Goal: Task Accomplishment & Management: Manage account settings

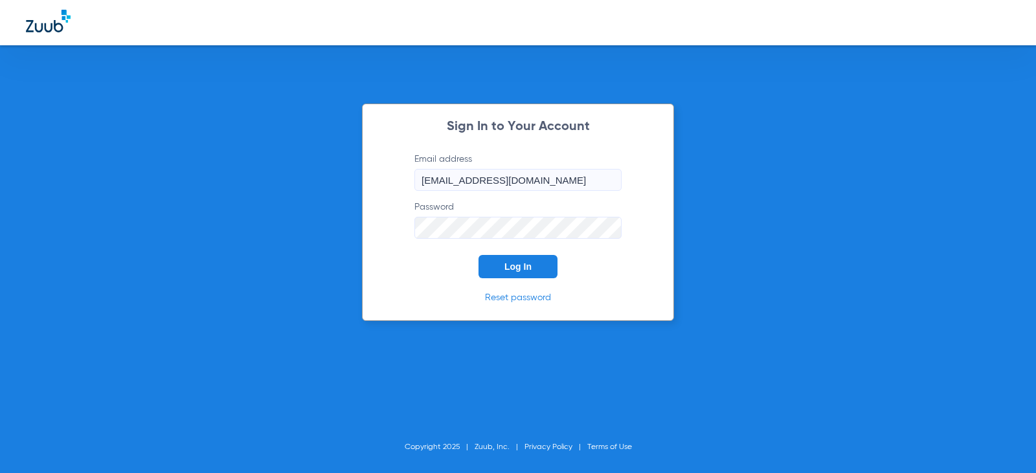
click at [543, 273] on button "Log In" at bounding box center [517, 266] width 79 height 23
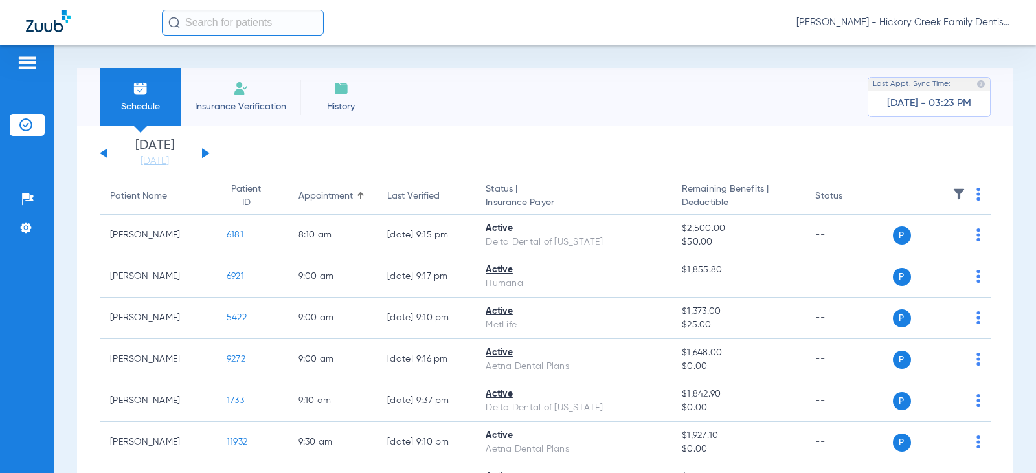
click at [232, 115] on li "Insurance Verification" at bounding box center [241, 97] width 120 height 58
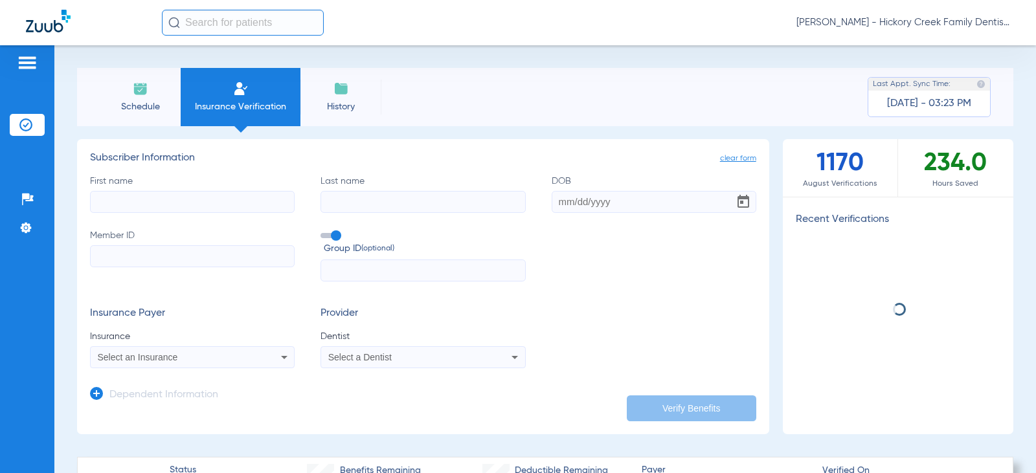
click at [158, 107] on span "Schedule" at bounding box center [140, 106] width 62 height 13
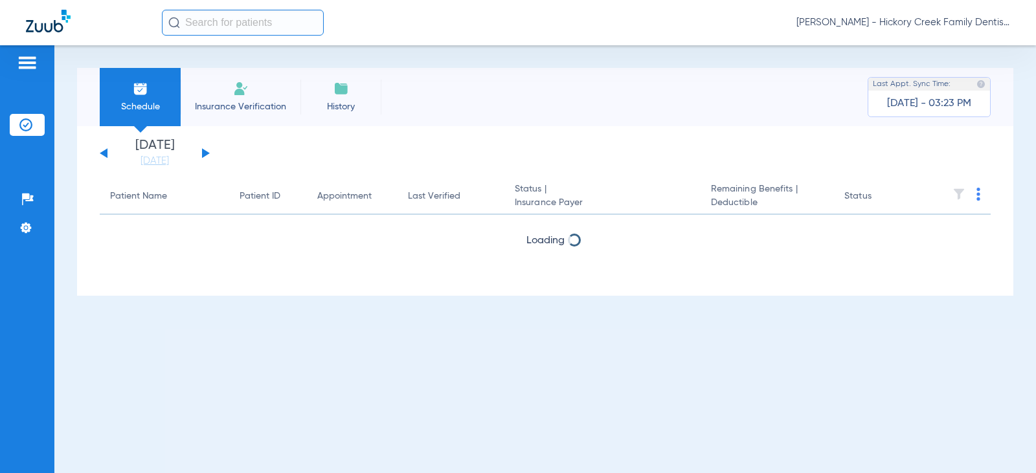
click at [206, 150] on div "[DATE] [DATE] [DATE] [DATE] [DATE] [DATE] [DATE] [DATE] [DATE] [DATE] [DATE] [D…" at bounding box center [155, 153] width 110 height 28
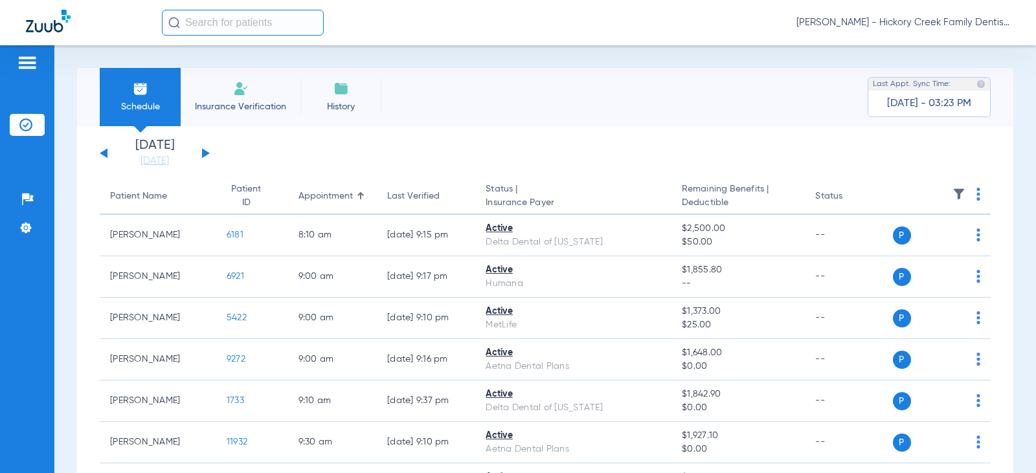
click at [202, 154] on button at bounding box center [206, 153] width 8 height 10
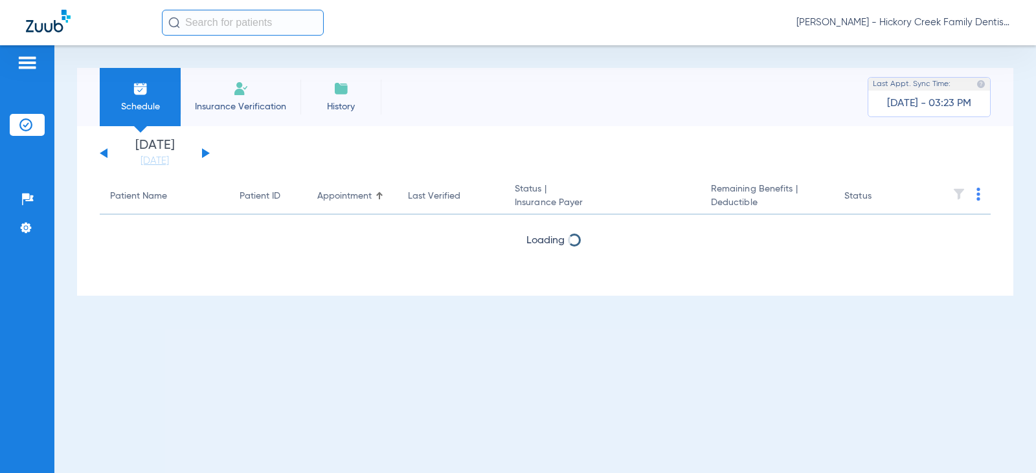
click at [202, 154] on button at bounding box center [206, 153] width 8 height 10
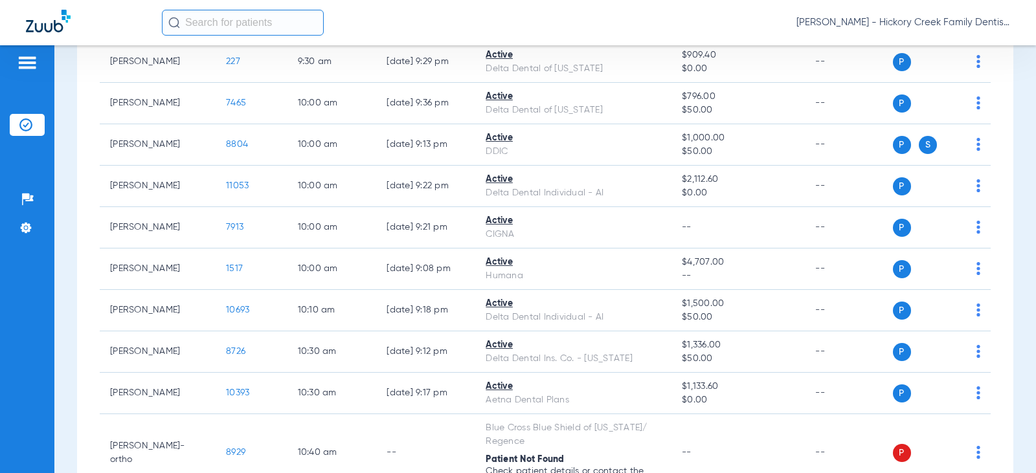
scroll to position [712, 0]
